Goal: Information Seeking & Learning: Find specific fact

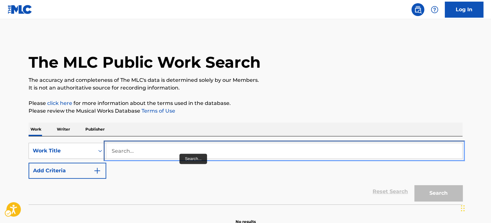
click at [177, 154] on input "Search..." at bounding box center [284, 150] width 356 height 15
paste input "T9222754305"
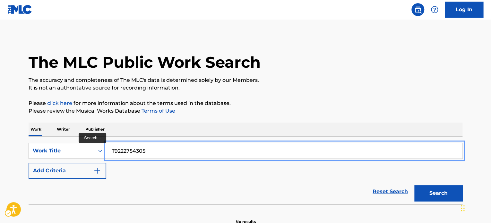
type input "T9222754305"
click at [104, 157] on div "Work Title" at bounding box center [68, 151] width 78 height 16
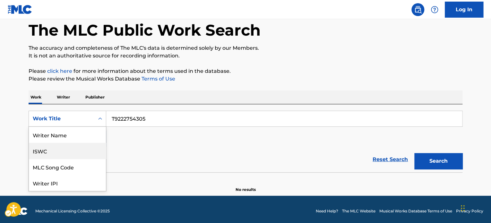
click at [76, 154] on div "ISWC" at bounding box center [67, 151] width 77 height 16
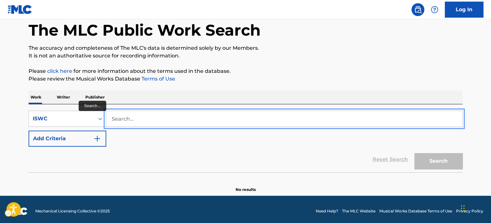
paste input "T9222754305"
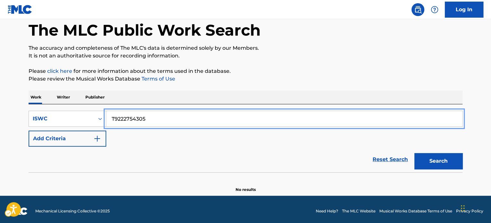
type input "T9222754305"
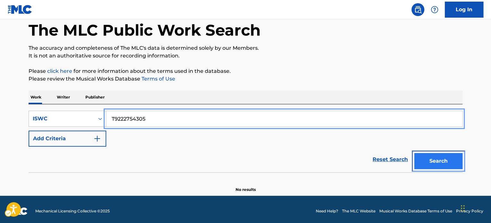
click at [440, 164] on button "Search" at bounding box center [439, 161] width 48 height 16
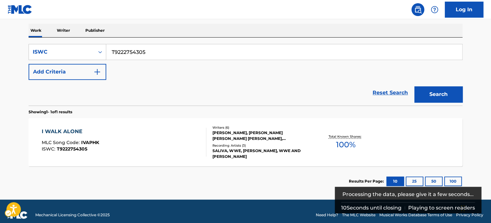
scroll to position [106, 0]
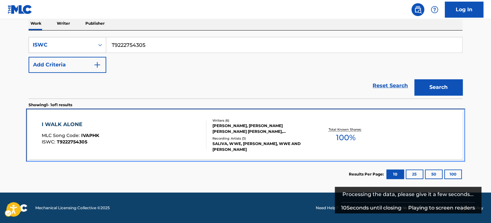
click at [110, 129] on div "I WALK ALONE MLC Song Code : IVAPHK ISWC : T9222754305" at bounding box center [124, 135] width 165 height 29
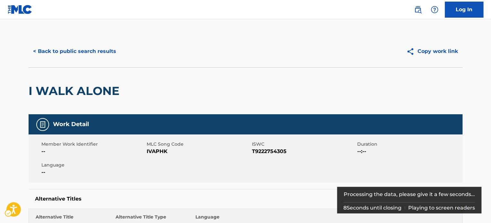
scroll to position [340, 0]
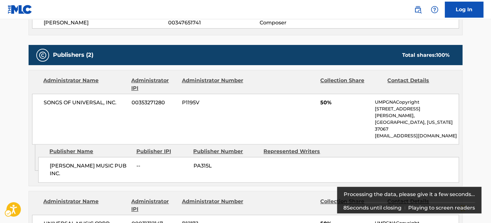
click at [73, 50] on div "Publishers (2) Total shares: 100 %" at bounding box center [246, 55] width 434 height 20
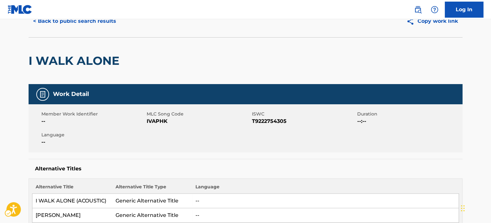
scroll to position [0, 0]
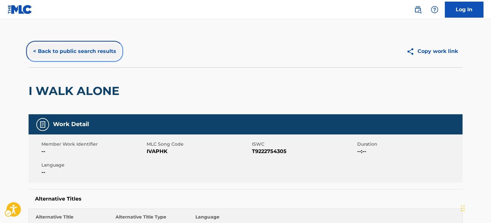
click at [77, 57] on button "< Back to public search results" at bounding box center [75, 51] width 92 height 16
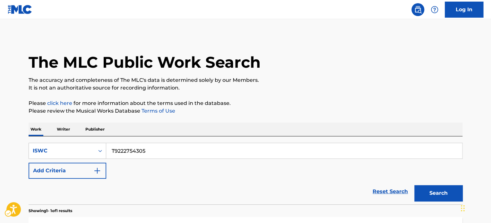
scroll to position [89, 0]
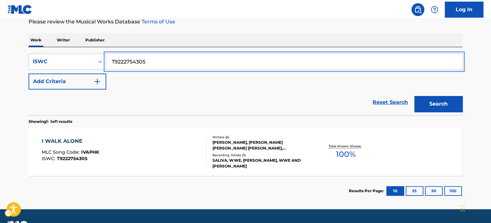
paste input "SEXY BOY"
type input "SEXY BOY"
click at [91, 58] on div "ISWC" at bounding box center [62, 62] width 66 height 12
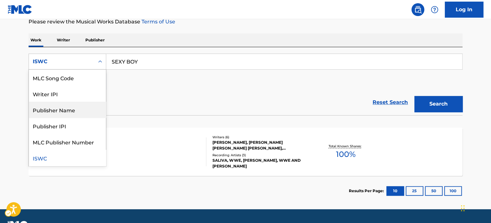
scroll to position [0, 0]
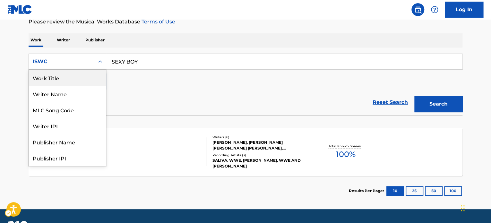
click at [68, 80] on div "Work Title" at bounding box center [67, 78] width 77 height 16
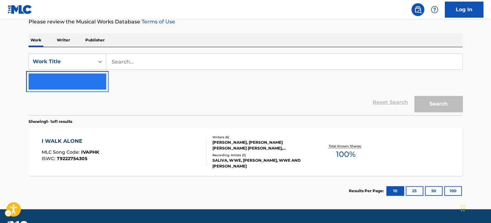
click at [75, 85] on button "Add Criteria" at bounding box center [68, 82] width 78 height 16
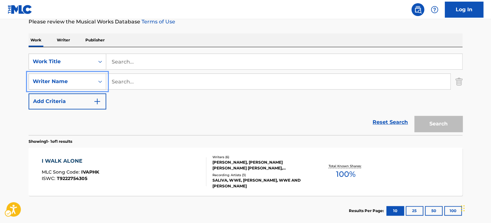
click at [89, 84] on div "Writer Name" at bounding box center [62, 82] width 58 height 8
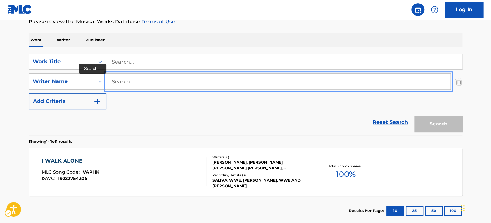
click at [246, 85] on input "Search..." at bounding box center [278, 81] width 344 height 15
paste input "Jimmy Hart,John J. Maguire"
click at [450, 128] on div "Search" at bounding box center [436, 123] width 51 height 26
drag, startPoint x: 142, startPoint y: 84, endPoint x: 320, endPoint y: 97, distance: 178.1
click at [316, 94] on div "SearchWithCriteria04582561-1320-4b4d-a9e7-3f6a26d1fdf9 Work Title SearchWithCri…" at bounding box center [246, 82] width 434 height 56
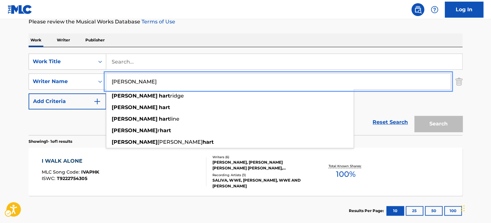
type input "Jimmy Hart"
click at [450, 122] on div "Search" at bounding box center [436, 123] width 51 height 26
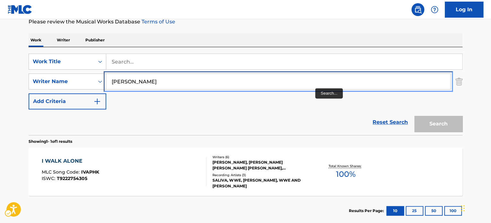
click at [295, 81] on input "Jimmy Hart" at bounding box center [278, 81] width 344 height 15
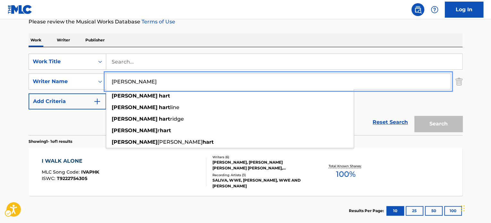
click at [295, 81] on input "Jimmy Hart" at bounding box center [278, 81] width 344 height 15
click at [159, 51] on div "SearchWithCriteria04582561-1320-4b4d-a9e7-3f6a26d1fdf9 Work Title SearchWithCri…" at bounding box center [246, 91] width 434 height 88
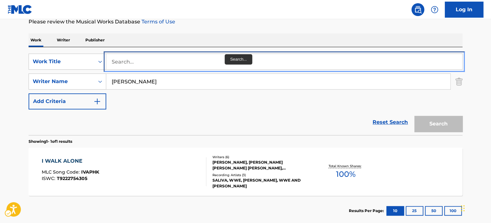
click at [196, 57] on input "Search..." at bounding box center [284, 61] width 356 height 15
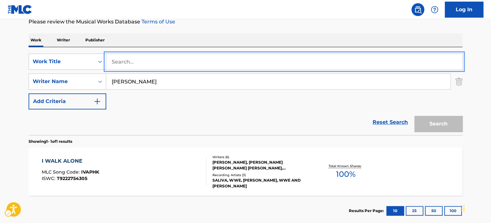
paste input "SEXY BOY"
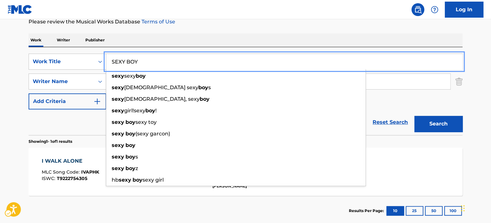
type input "SEXY BOY"
click at [434, 124] on button "Search" at bounding box center [439, 124] width 48 height 16
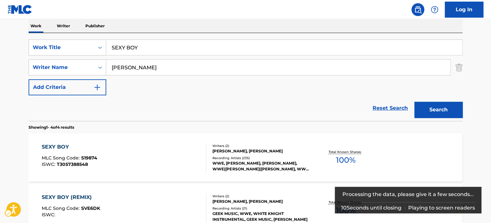
scroll to position [121, 0]
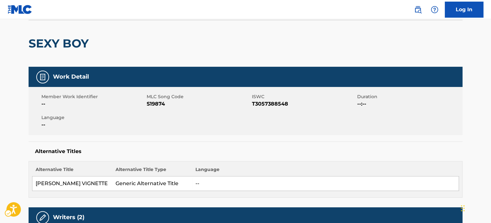
scroll to position [128, 0]
